Goal: Check status: Check status

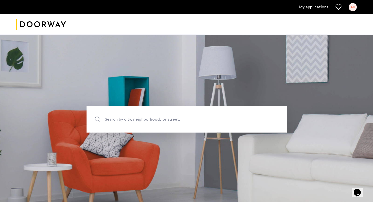
click at [315, 14] on div "My applications AB" at bounding box center [186, 7] width 373 height 14
click at [313, 10] on ul "My applications AB" at bounding box center [186, 7] width 341 height 8
click at [311, 7] on link "My applications" at bounding box center [313, 7] width 29 height 6
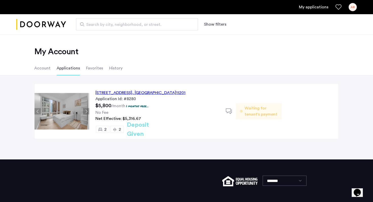
click at [257, 114] on span "Waiting for tenant's payment" at bounding box center [261, 111] width 33 height 12
click at [159, 94] on div "[STREET_ADDRESS]" at bounding box center [140, 93] width 90 height 6
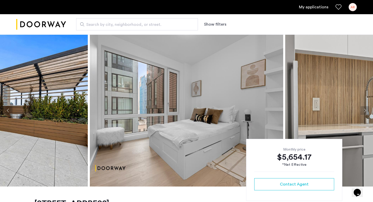
click at [353, 7] on div "AB" at bounding box center [353, 7] width 8 height 8
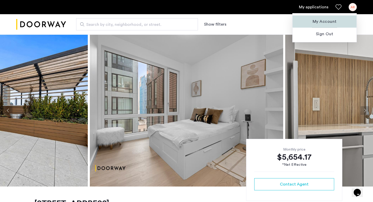
click at [329, 18] on button "My Account" at bounding box center [325, 21] width 64 height 12
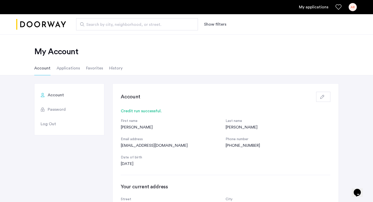
click at [68, 72] on li "Applications" at bounding box center [68, 68] width 23 height 14
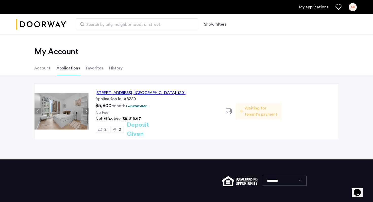
click at [245, 112] on span "Waiting for tenant's payment" at bounding box center [261, 111] width 33 height 12
click at [169, 92] on span ", [GEOGRAPHIC_DATA]" at bounding box center [154, 93] width 44 height 4
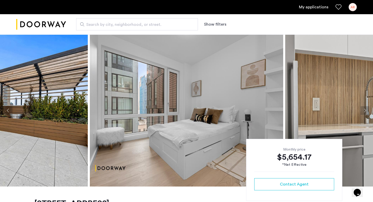
click at [352, 9] on div "AB" at bounding box center [353, 7] width 8 height 8
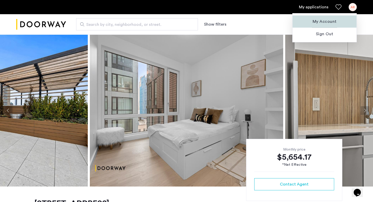
click at [334, 22] on span "My Account" at bounding box center [325, 22] width 56 height 6
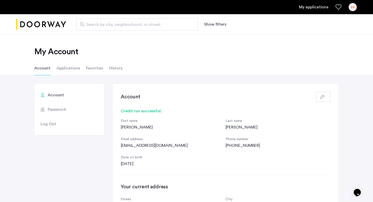
click at [76, 68] on li "Applications" at bounding box center [68, 68] width 23 height 14
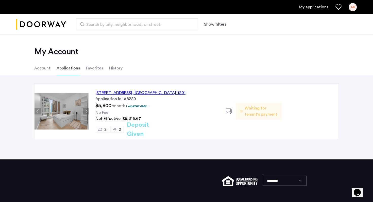
click at [259, 116] on span "Waiting for tenant's payment" at bounding box center [261, 111] width 33 height 12
click at [230, 112] on icon at bounding box center [229, 111] width 6 height 6
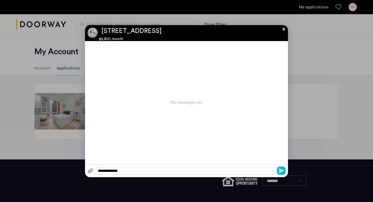
click at [282, 30] on button "x" at bounding box center [283, 28] width 8 height 6
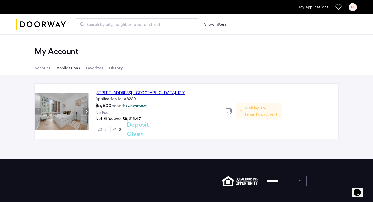
click at [131, 94] on div "[STREET_ADDRESS]" at bounding box center [140, 93] width 90 height 6
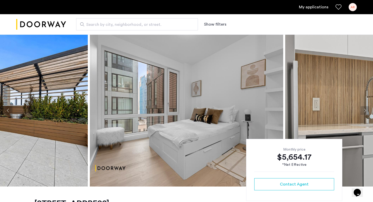
scroll to position [222, 0]
